Goal: Check status

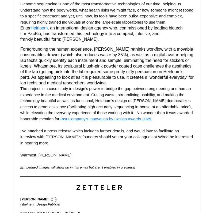
scroll to position [38, 0]
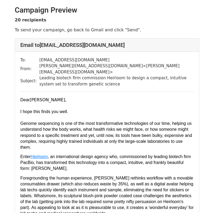
scroll to position [89, 0]
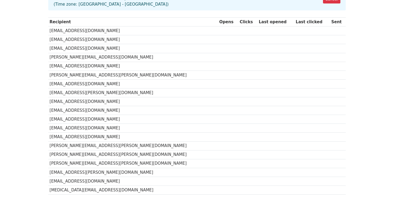
scroll to position [121, 0]
